Goal: Transaction & Acquisition: Purchase product/service

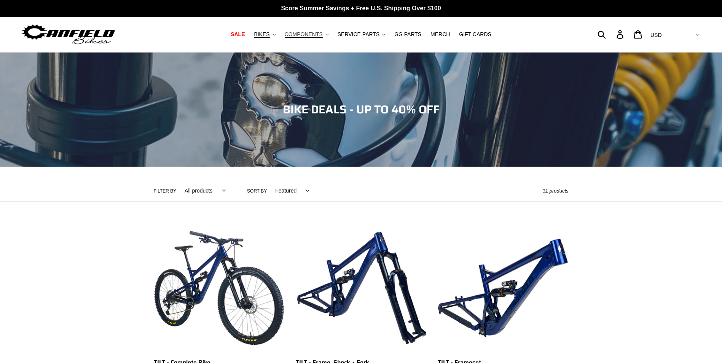
click at [326, 35] on button "COMPONENTS .cls-1{fill:#231f20}" at bounding box center [306, 34] width 51 height 10
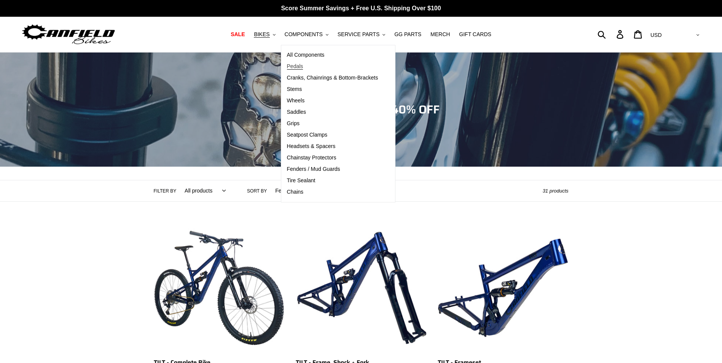
click at [300, 70] on span "Pedals" at bounding box center [295, 66] width 16 height 6
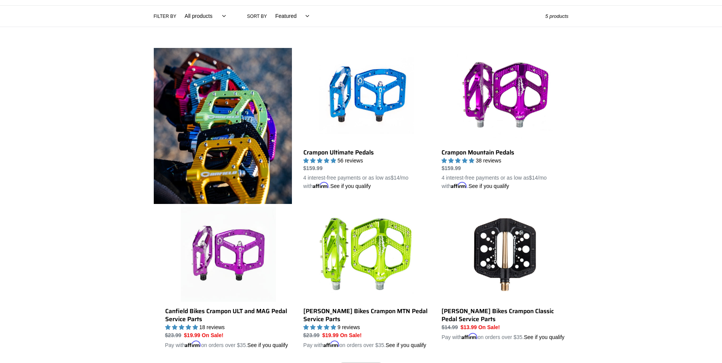
scroll to position [153, 0]
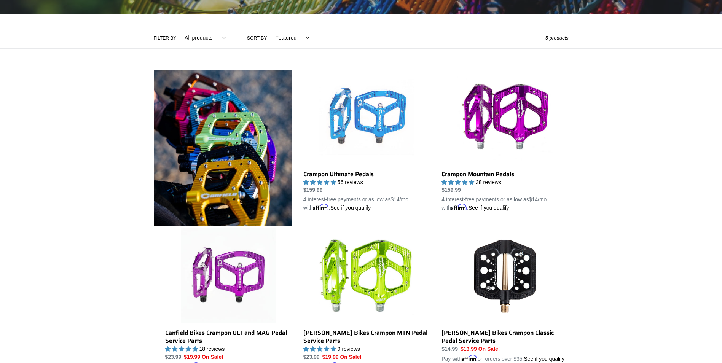
click at [372, 152] on link "Crampon Ultimate Pedals" at bounding box center [366, 141] width 127 height 143
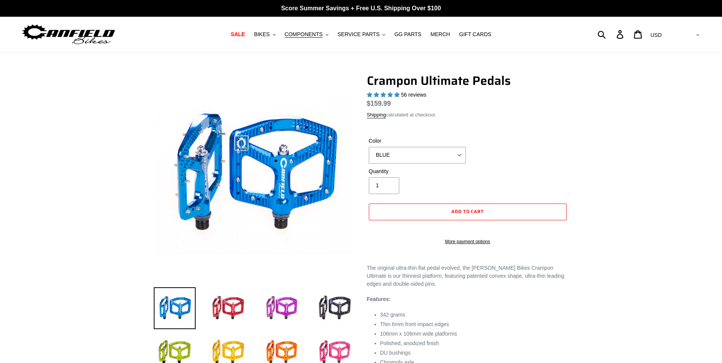
select select "highest-rating"
drag, startPoint x: 477, startPoint y: 164, endPoint x: 499, endPoint y: 163, distance: 22.1
click at [499, 163] on div "Color BLUE RED PURPLE STEALTH BRONZE GREY [GEOGRAPHIC_DATA] BLACK POLISHED [GEO…" at bounding box center [468, 152] width 202 height 30
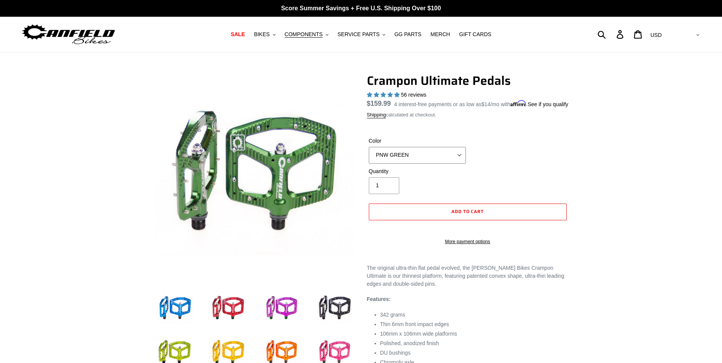
select select "POLISHED"
